Goal: Task Accomplishment & Management: Manage account settings

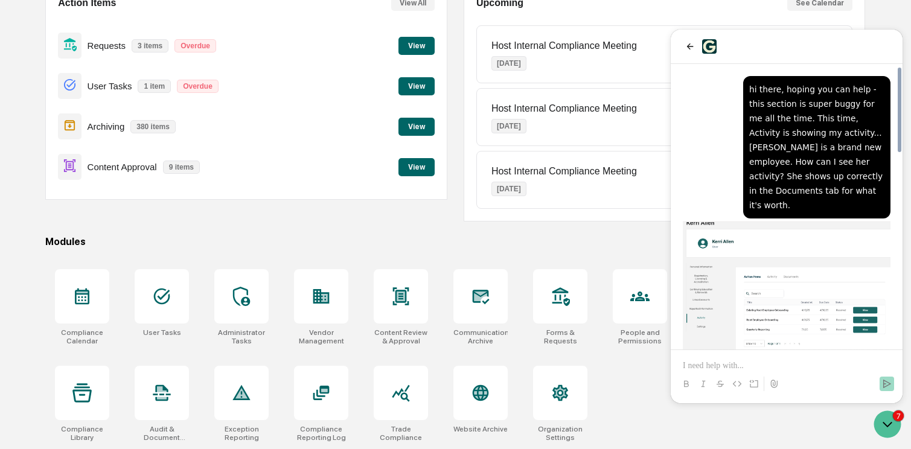
scroll to position [656, 0]
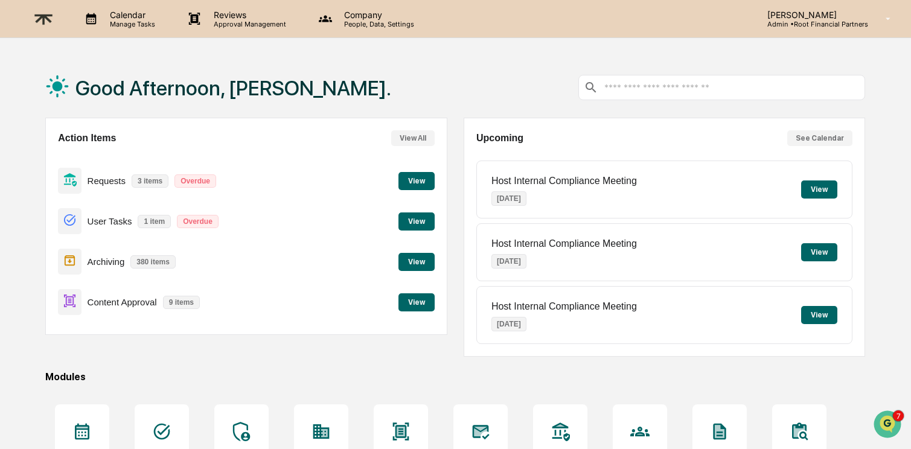
click at [369, 14] on p "Company" at bounding box center [377, 15] width 86 height 10
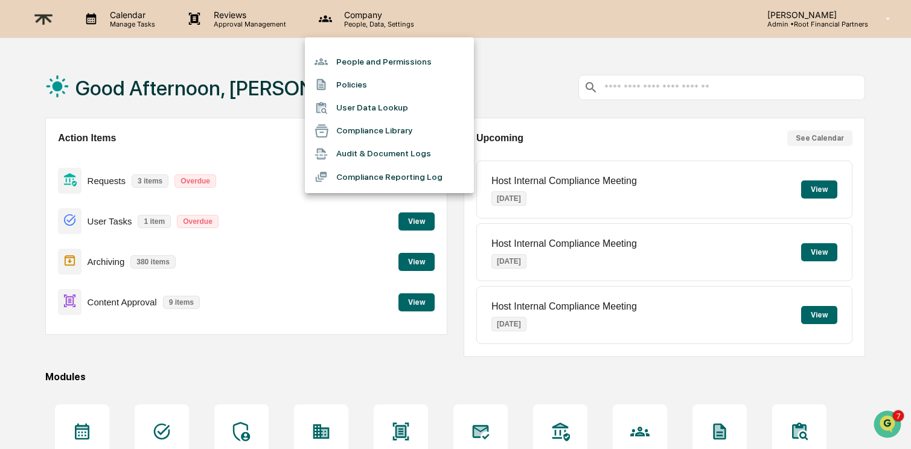
click at [389, 150] on li "Audit & Document Logs" at bounding box center [389, 153] width 169 height 23
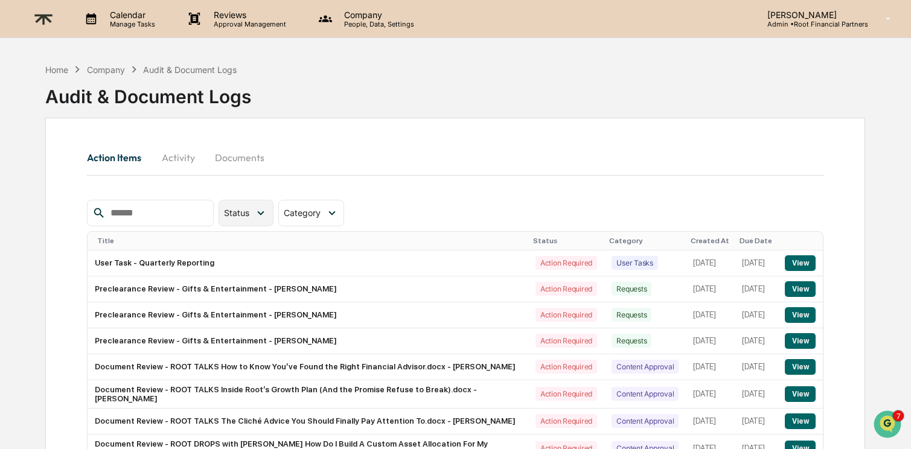
click at [265, 210] on icon at bounding box center [260, 212] width 13 height 13
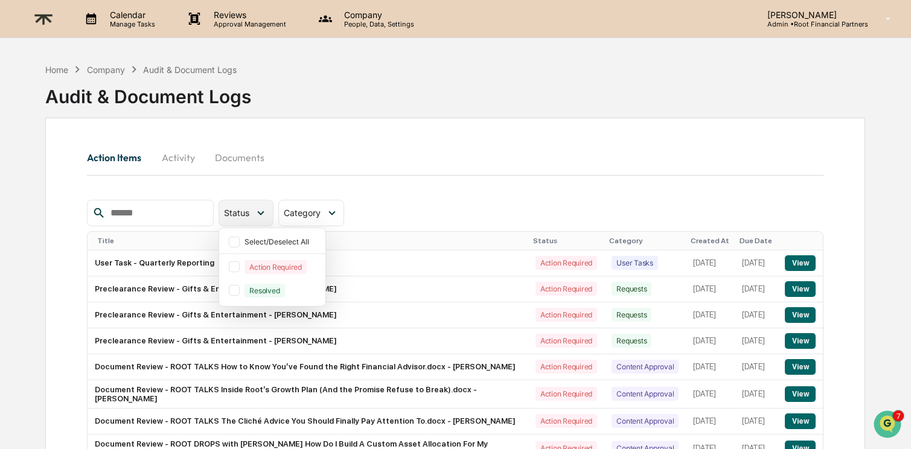
click at [265, 210] on icon at bounding box center [260, 212] width 13 height 13
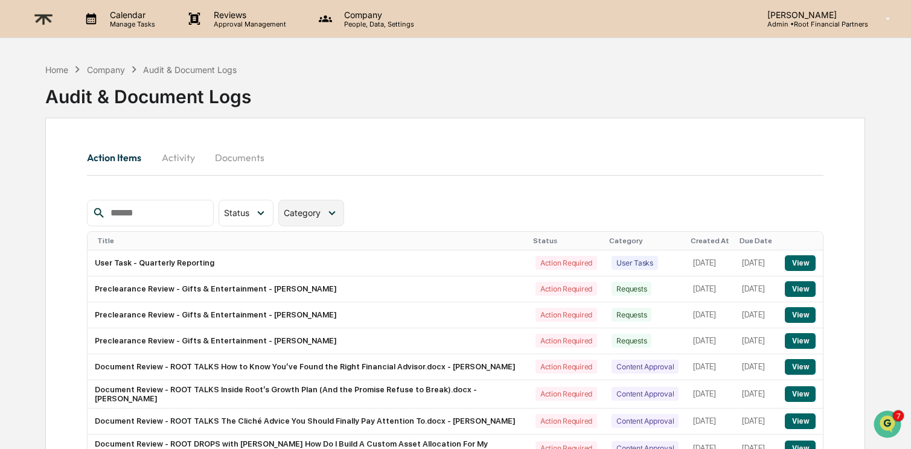
click at [316, 212] on span "Category" at bounding box center [302, 213] width 37 height 10
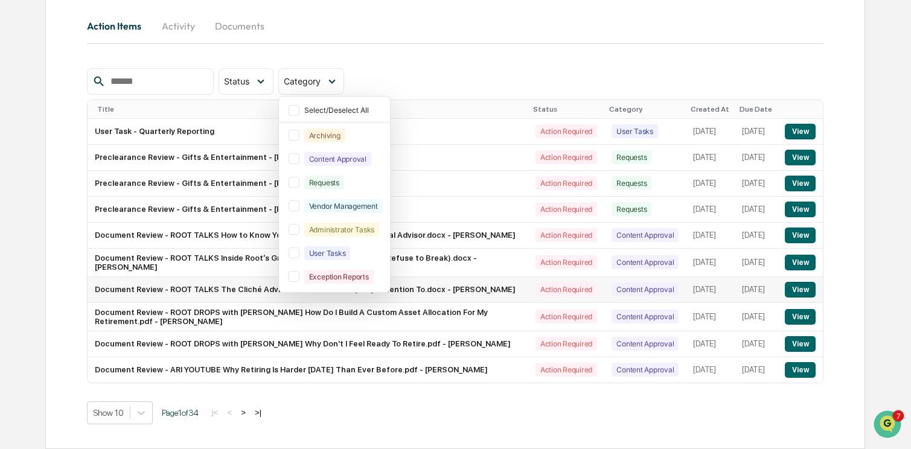
scroll to position [155, 0]
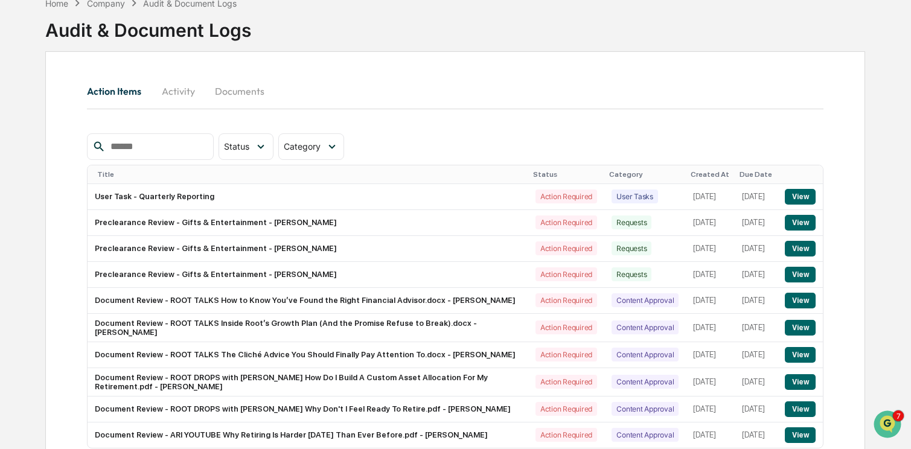
click at [172, 91] on button "Activity" at bounding box center [178, 91] width 54 height 29
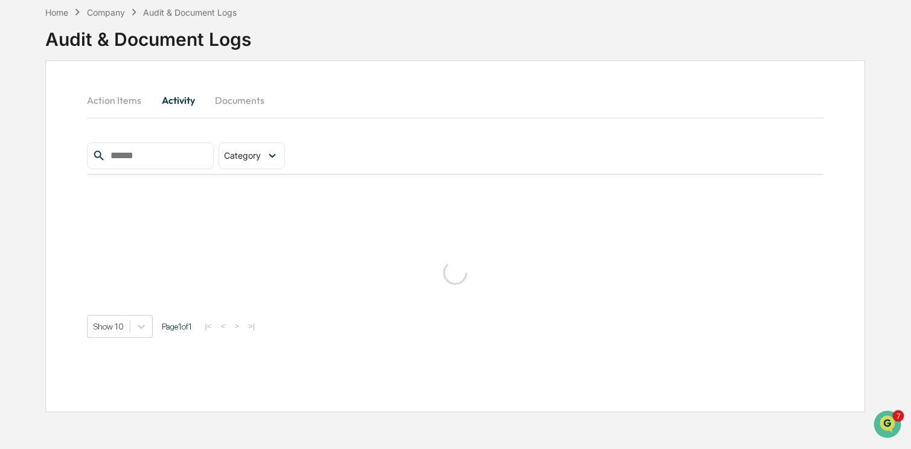
scroll to position [66, 0]
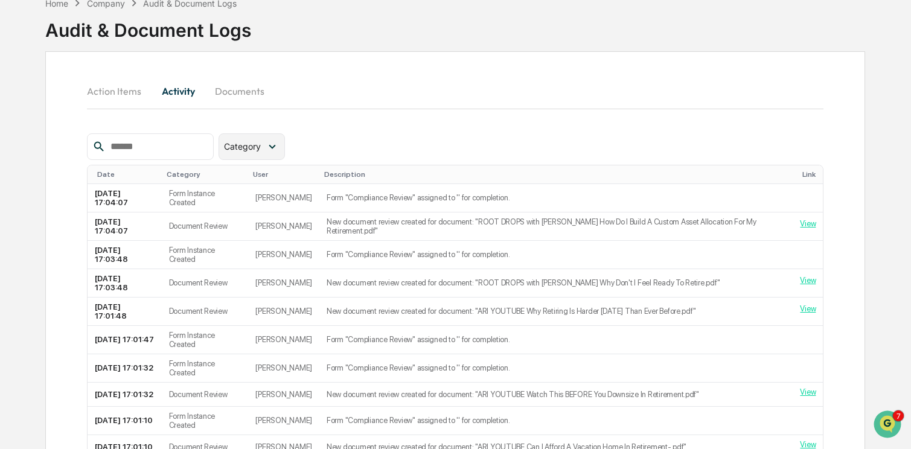
click at [267, 150] on div "Category" at bounding box center [252, 146] width 66 height 27
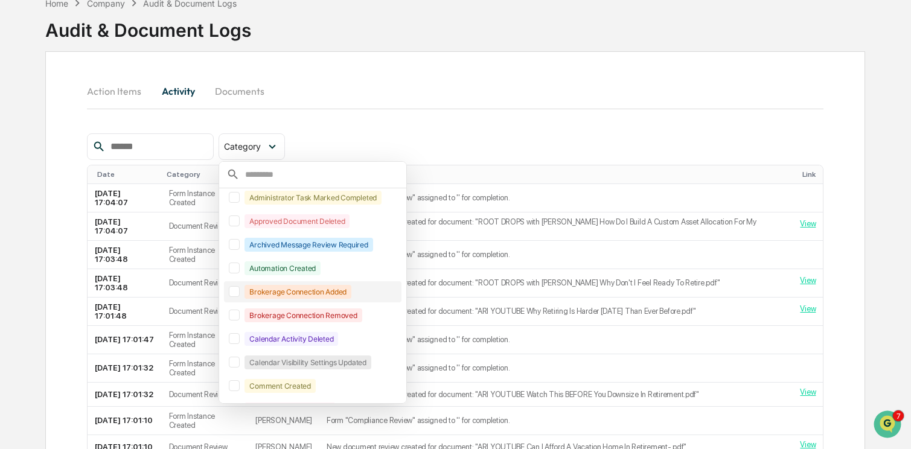
click at [301, 293] on div "Brokerage Connection Added" at bounding box center [297, 292] width 107 height 14
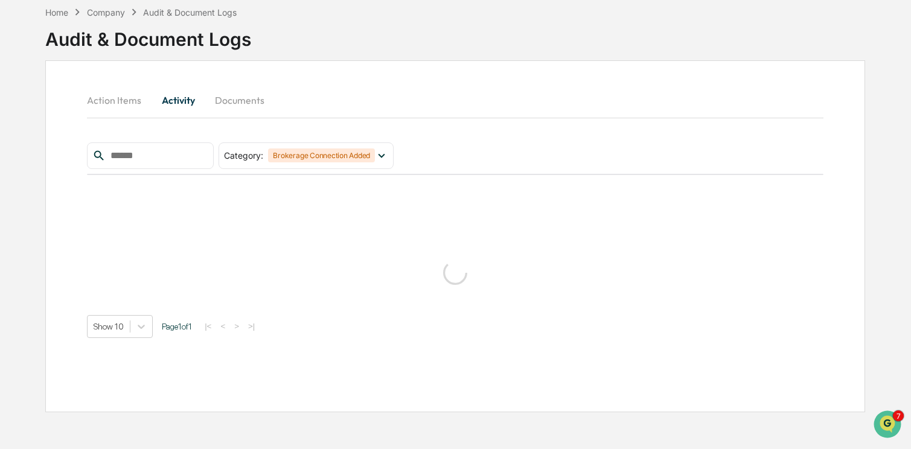
scroll to position [57, 0]
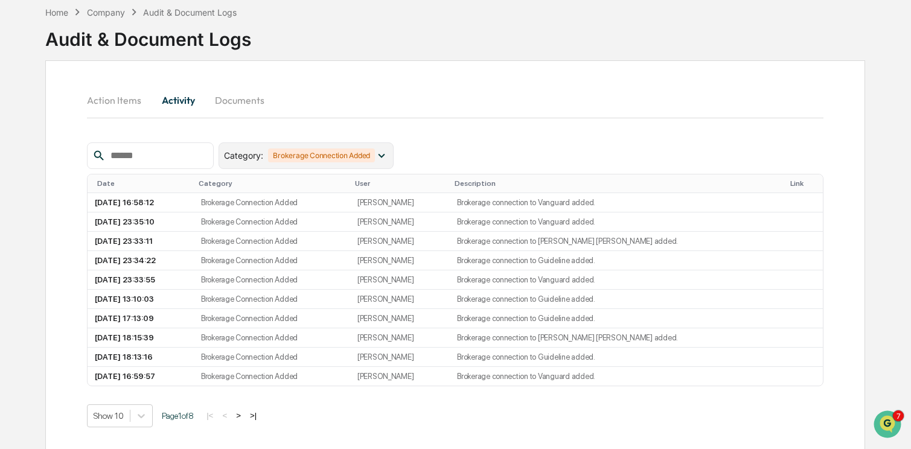
click at [345, 160] on div "Brokerage Connection Added" at bounding box center [321, 155] width 107 height 14
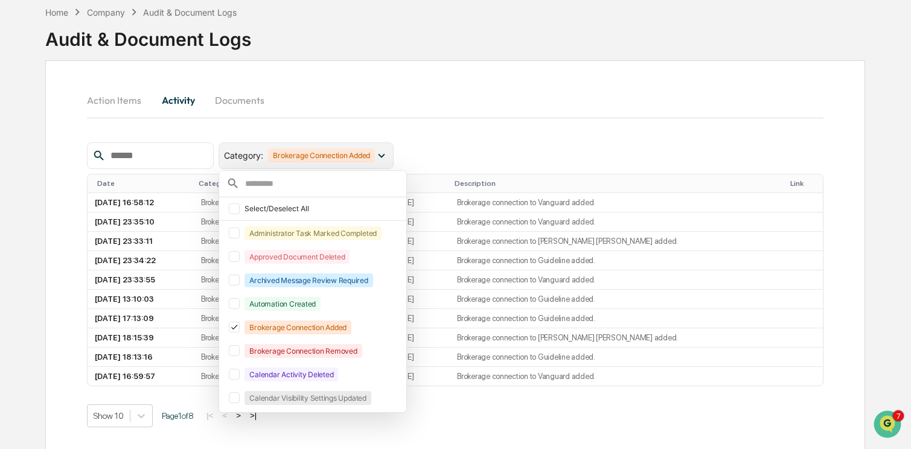
scroll to position [27, 0]
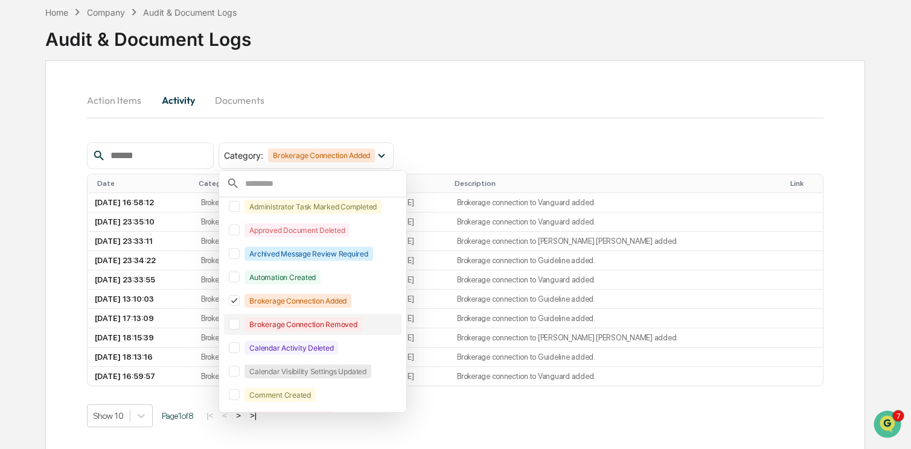
click at [344, 334] on div "Brokerage Connection Removed" at bounding box center [312, 324] width 177 height 21
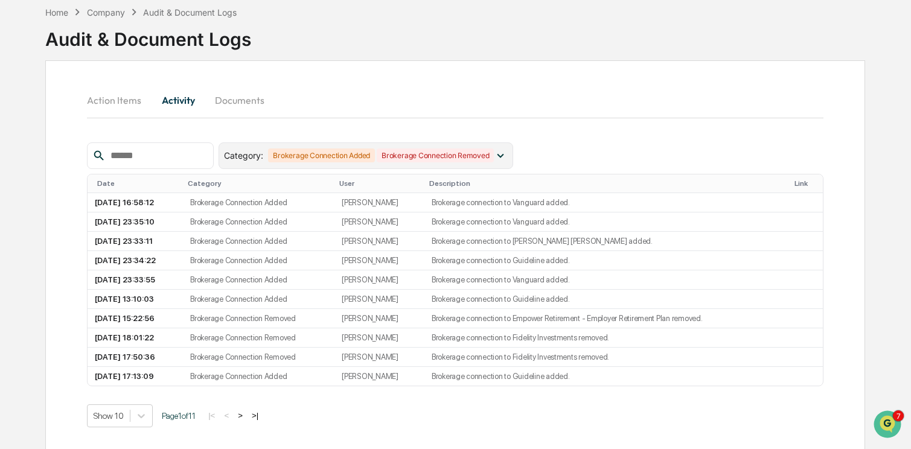
click at [313, 155] on div "Brokerage Connection Added" at bounding box center [321, 155] width 107 height 14
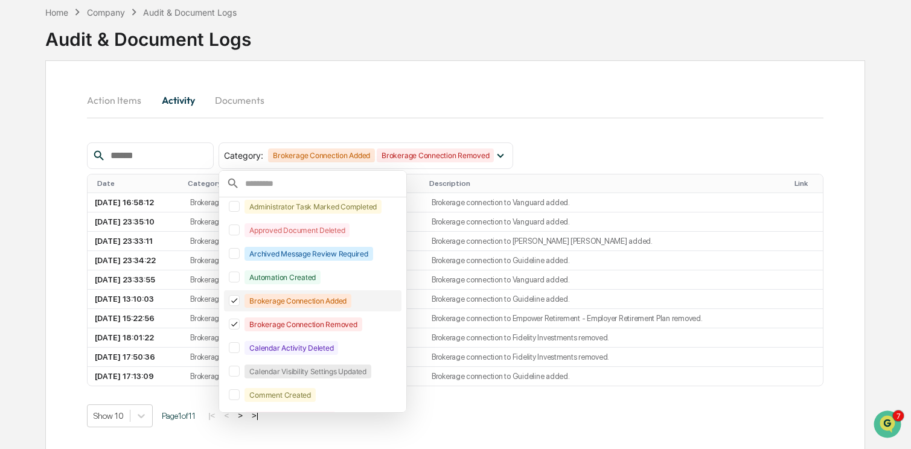
click at [237, 303] on icon at bounding box center [234, 300] width 6 height 5
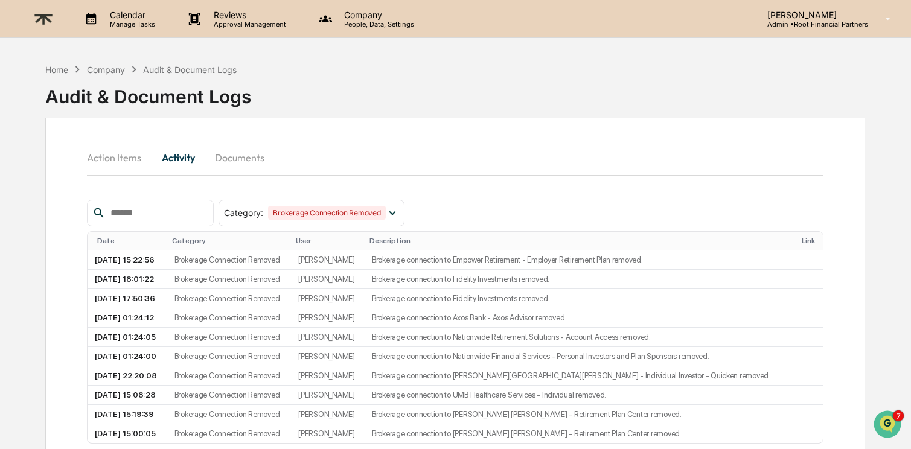
click at [359, 16] on p "Company" at bounding box center [377, 15] width 86 height 10
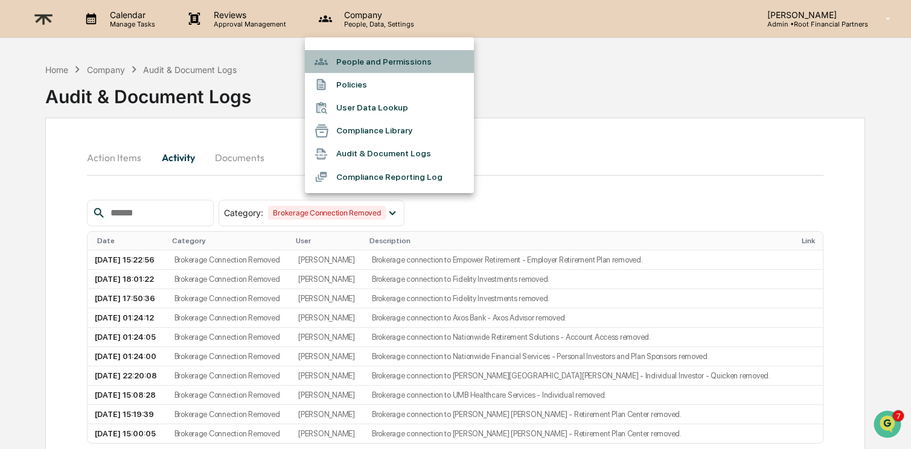
click at [371, 54] on li "People and Permissions" at bounding box center [389, 61] width 169 height 23
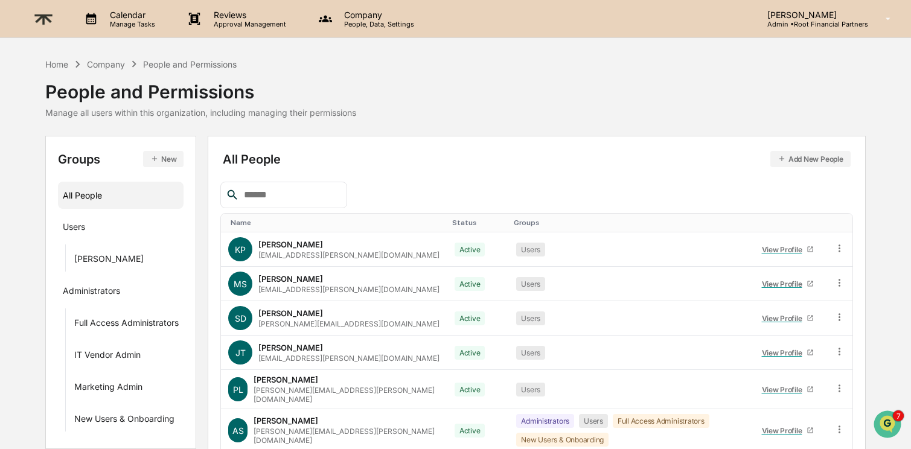
click at [301, 191] on input "text" at bounding box center [290, 195] width 103 height 16
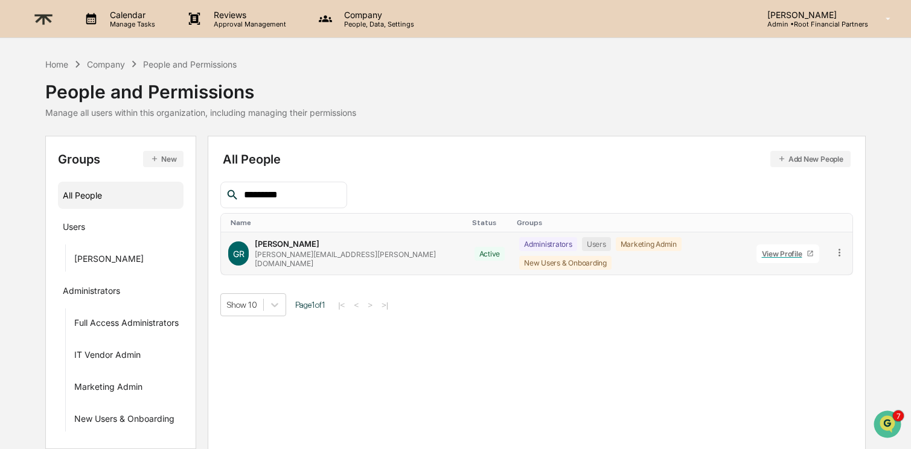
type input "*********"
click at [287, 266] on td "GR [PERSON_NAME] [PERSON_NAME][EMAIL_ADDRESS][PERSON_NAME][DOMAIN_NAME]" at bounding box center [344, 253] width 246 height 42
click at [296, 246] on div "[PERSON_NAME]" at bounding box center [287, 244] width 65 height 10
click at [794, 249] on div "View Profile" at bounding box center [784, 253] width 45 height 9
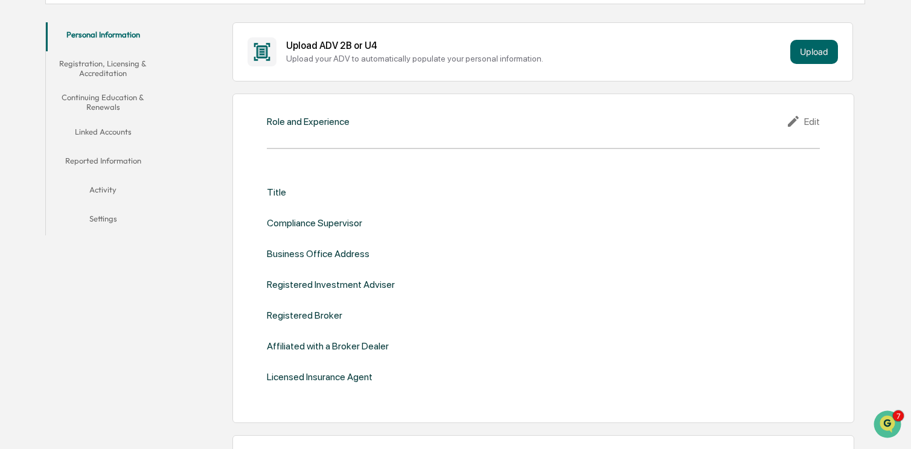
scroll to position [215, 0]
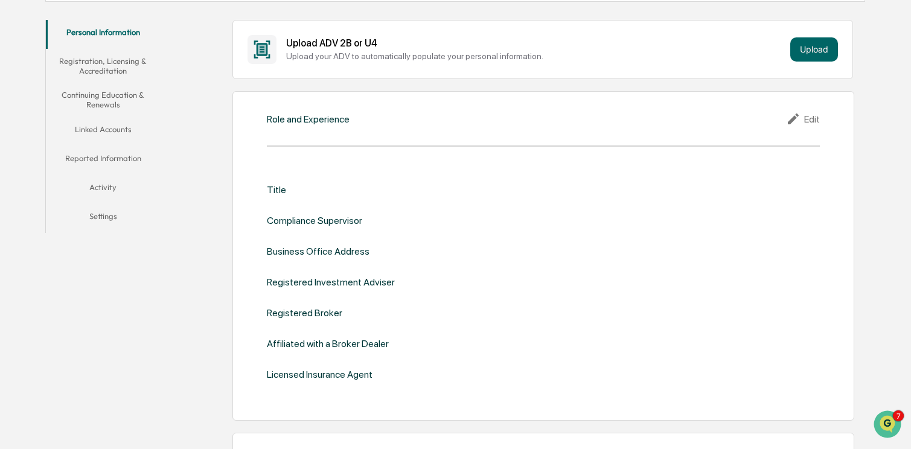
click at [108, 127] on button "Linked Accounts" at bounding box center [103, 131] width 114 height 29
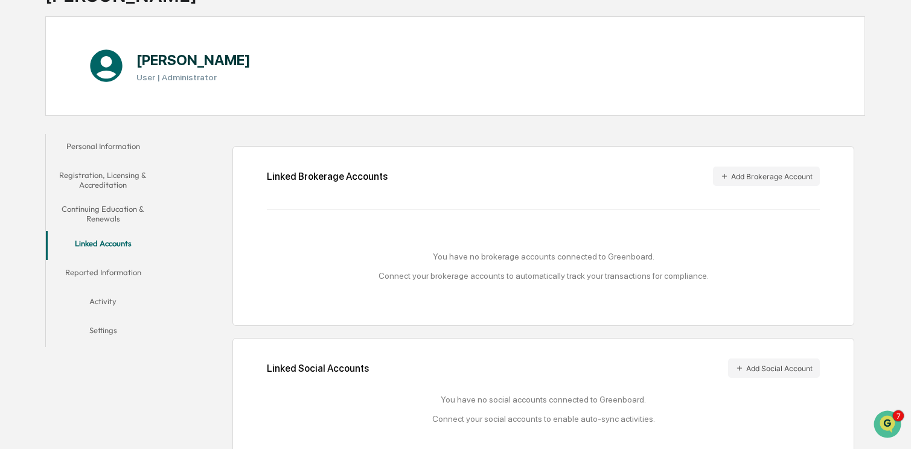
scroll to position [119, 0]
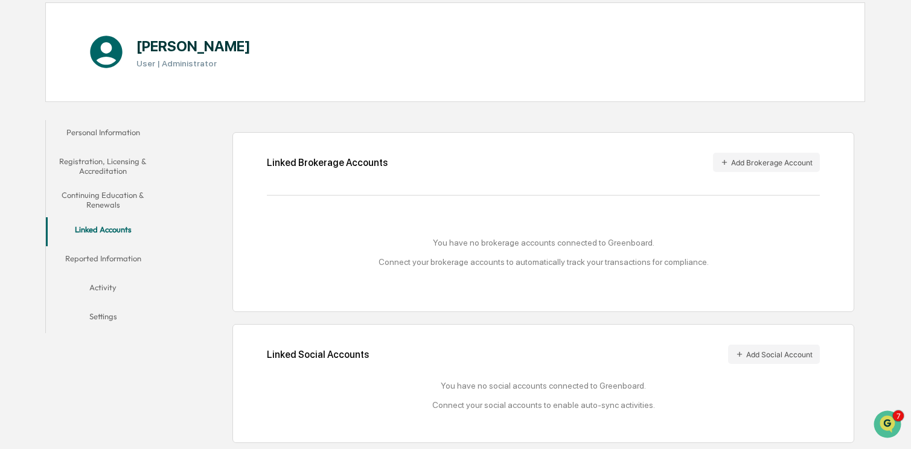
click at [106, 218] on button "Linked Accounts" at bounding box center [103, 231] width 114 height 29
click at [105, 227] on button "Linked Accounts" at bounding box center [103, 231] width 114 height 29
click at [482, 248] on div "You have no brokerage accounts connected to Greenboard. Connect your brokerage …" at bounding box center [544, 252] width 554 height 29
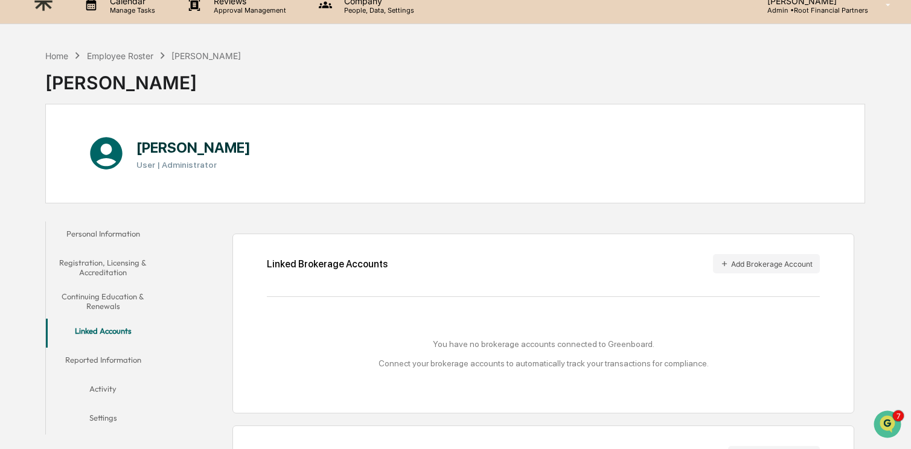
scroll to position [0, 0]
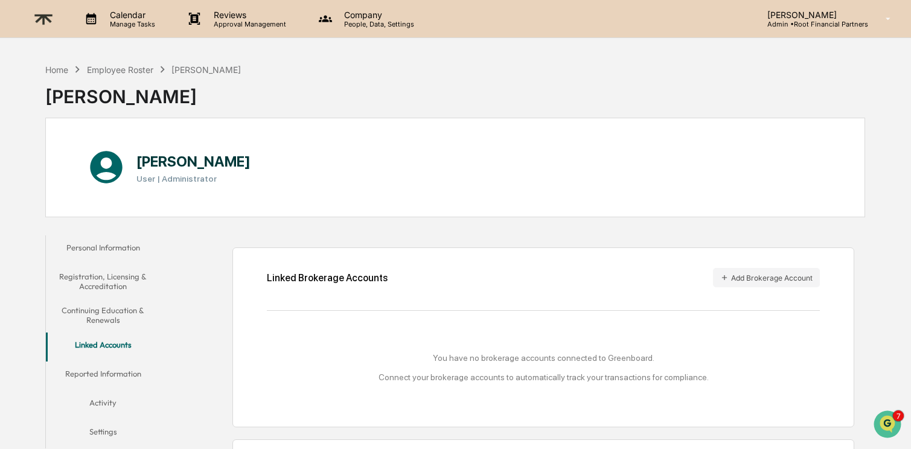
click at [390, 6] on div "Company People, Data, Settings" at bounding box center [371, 18] width 128 height 37
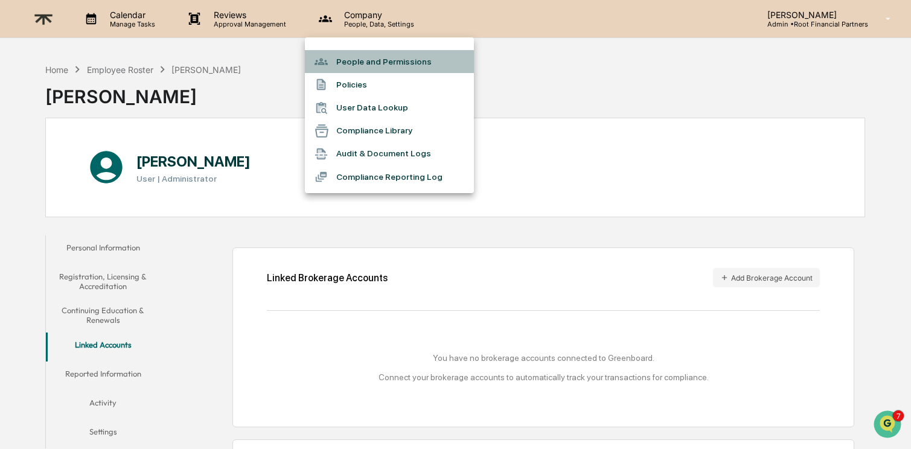
click at [404, 63] on li "People and Permissions" at bounding box center [389, 61] width 169 height 23
